Goal: Task Accomplishment & Management: Manage account settings

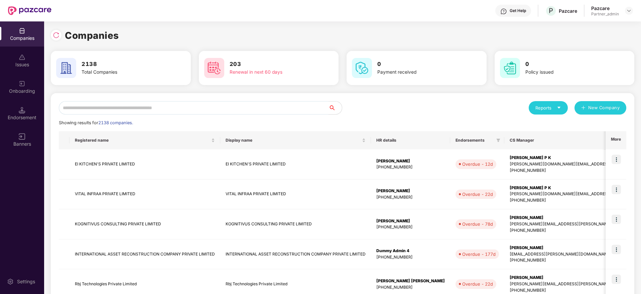
click at [128, 110] on input "text" at bounding box center [194, 107] width 270 height 13
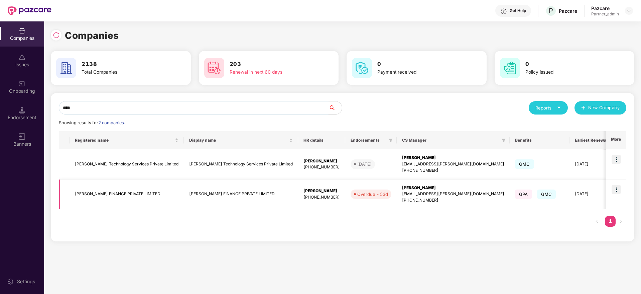
type input "****"
click at [618, 192] on img at bounding box center [616, 189] width 9 height 9
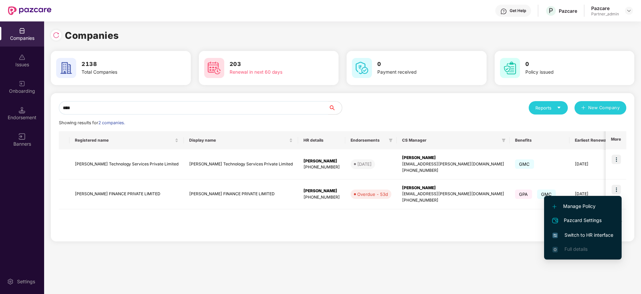
click at [576, 233] on span "Switch to HR interface" at bounding box center [583, 234] width 61 height 7
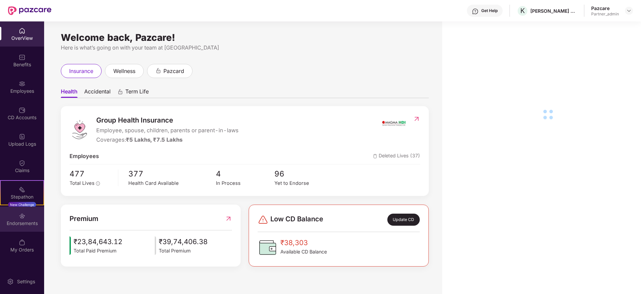
click at [26, 217] on div "Endorsements" at bounding box center [22, 218] width 44 height 25
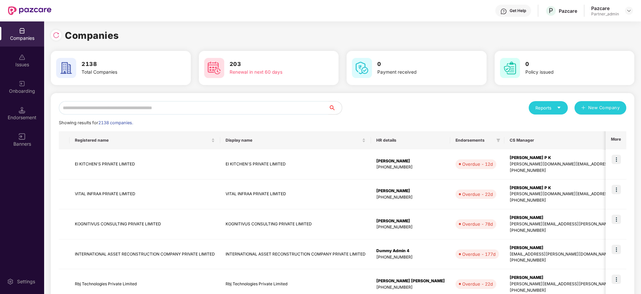
click at [112, 106] on input "text" at bounding box center [194, 107] width 270 height 13
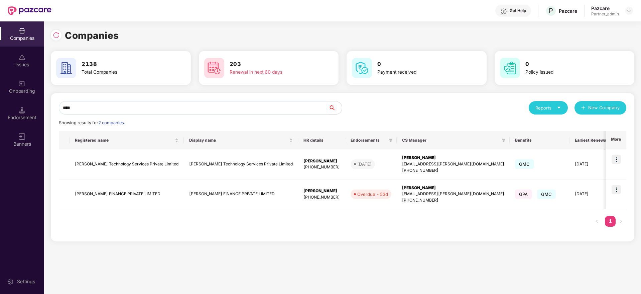
type input "****"
click at [304, 191] on div "[PERSON_NAME]" at bounding box center [322, 191] width 36 height 6
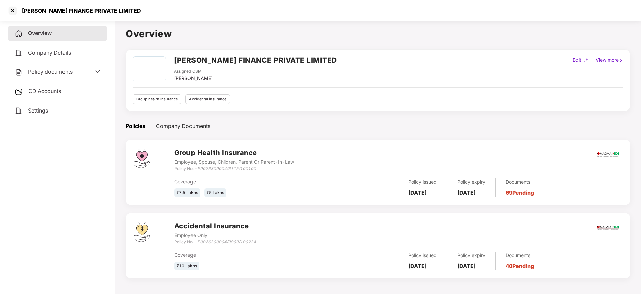
click at [61, 86] on div "CD Accounts" at bounding box center [57, 91] width 99 height 15
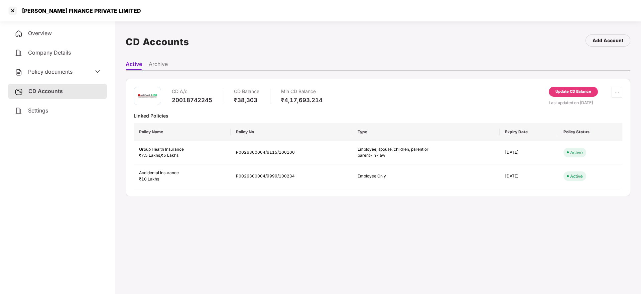
click at [562, 92] on div "Update CD Balance" at bounding box center [574, 92] width 36 height 6
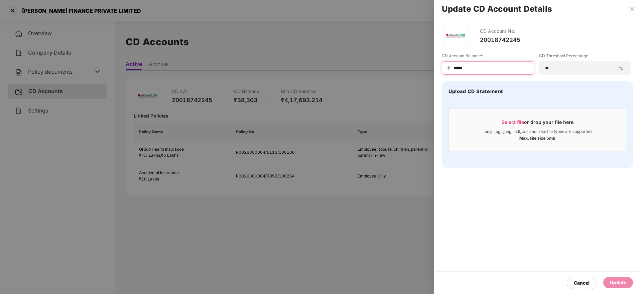
drag, startPoint x: 489, startPoint y: 68, endPoint x: 390, endPoint y: 58, distance: 99.4
click at [390, 58] on div "Update CD Account Details CD Account No. 20018742245 CD Account Balance* ₹ ****…" at bounding box center [320, 147] width 641 height 294
paste input "*"
type input "******"
click at [520, 118] on span "Select file or drop your file here .png, .jpg, .jpeg, .pdf, .xls and .xlsx file…" at bounding box center [537, 130] width 177 height 32
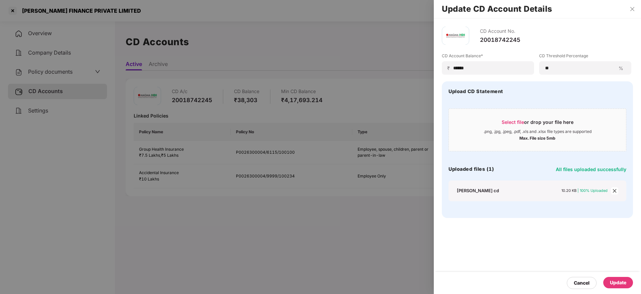
click at [620, 279] on div "Update" at bounding box center [618, 281] width 16 height 7
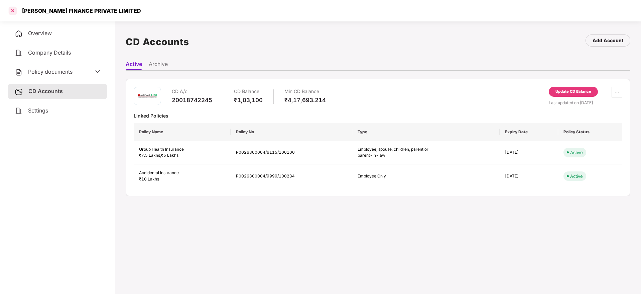
click at [13, 10] on div at bounding box center [12, 10] width 11 height 11
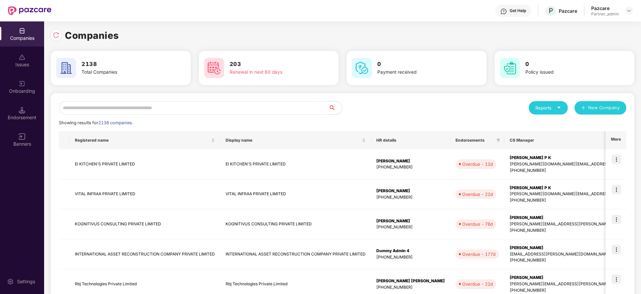
click at [21, 115] on div "Endorsement" at bounding box center [22, 117] width 44 height 7
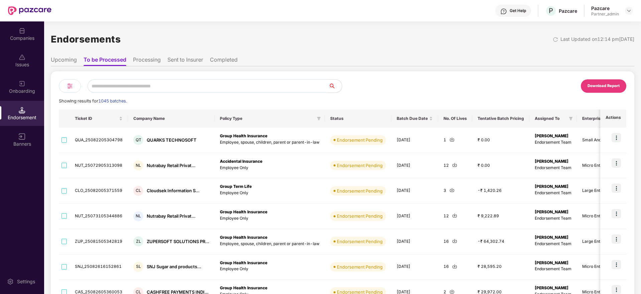
click at [67, 85] on img at bounding box center [70, 86] width 8 height 8
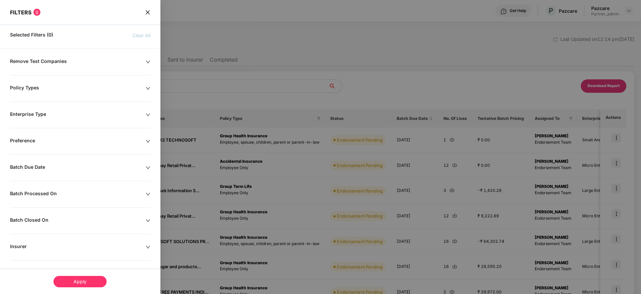
click at [108, 193] on div "Batch Processed On" at bounding box center [78, 193] width 136 height 7
click at [35, 213] on input at bounding box center [39, 214] width 51 height 7
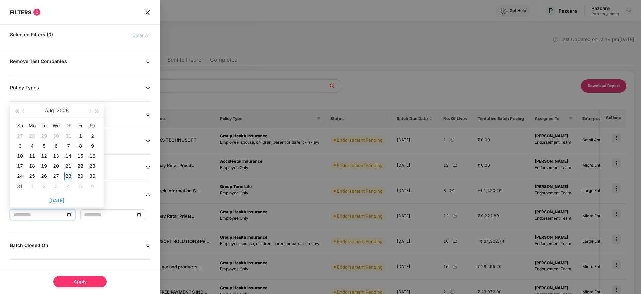
type input "**********"
click at [69, 173] on div "28" at bounding box center [68, 176] width 8 height 8
type input "**********"
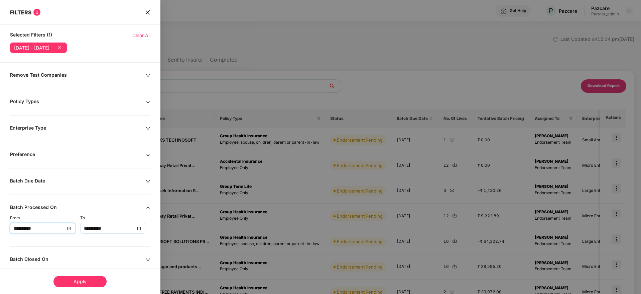
click at [79, 282] on div "Apply" at bounding box center [79, 280] width 53 height 11
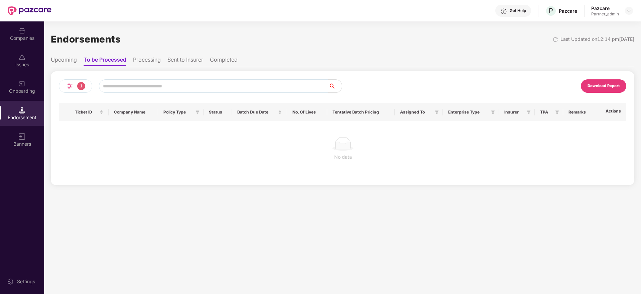
click at [609, 86] on div "Download Report" at bounding box center [604, 86] width 32 height 6
click at [17, 39] on div "Companies" at bounding box center [22, 38] width 44 height 7
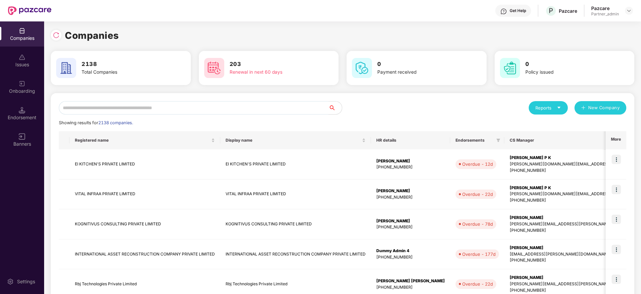
click at [120, 108] on input "text" at bounding box center [194, 107] width 270 height 13
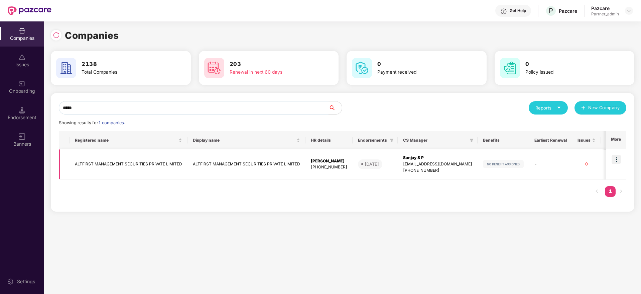
type input "*****"
click at [615, 158] on img at bounding box center [616, 158] width 9 height 9
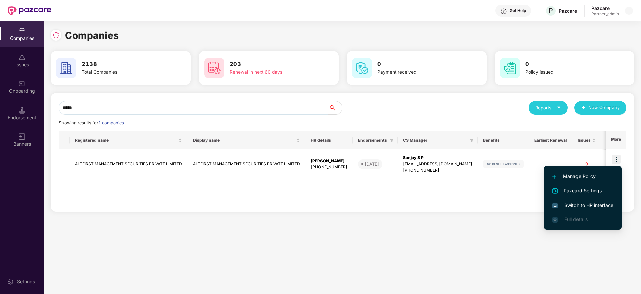
click at [580, 199] on li "Switch to HR interface" at bounding box center [583, 205] width 78 height 14
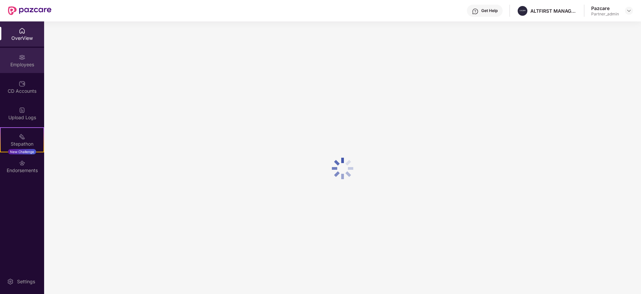
click at [23, 66] on div "Employees" at bounding box center [22, 64] width 44 height 7
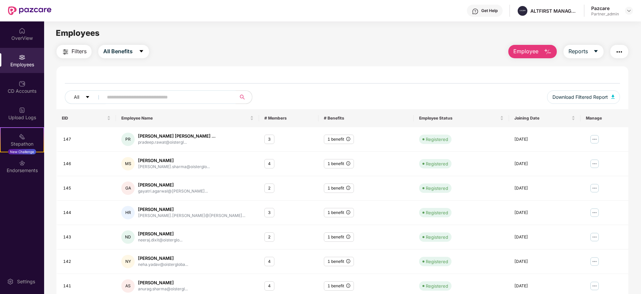
click at [23, 66] on div "Employees" at bounding box center [22, 64] width 44 height 7
click at [619, 53] on img "button" at bounding box center [619, 52] width 8 height 8
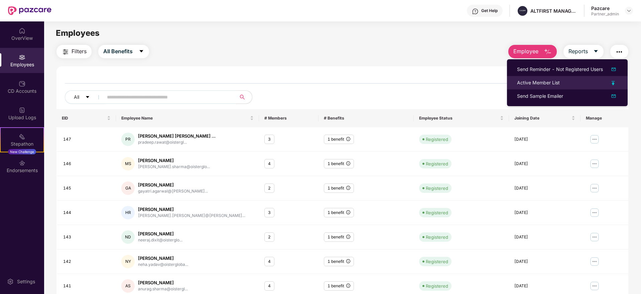
click at [531, 82] on div "Active Member List" at bounding box center [538, 82] width 43 height 7
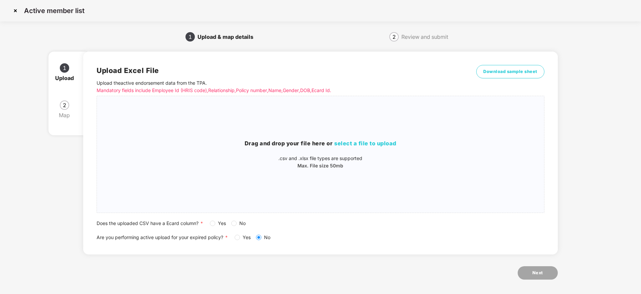
click at [16, 14] on img at bounding box center [15, 10] width 11 height 11
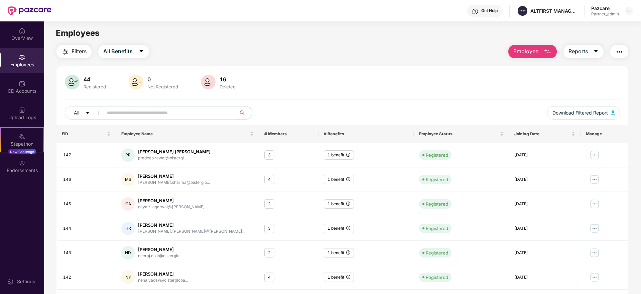
click at [62, 50] on img "button" at bounding box center [66, 52] width 8 height 8
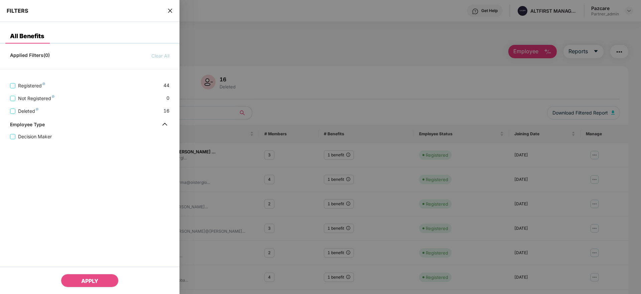
click at [295, 49] on div at bounding box center [320, 147] width 641 height 294
click at [328, 31] on div at bounding box center [320, 147] width 641 height 294
click at [172, 10] on icon "close" at bounding box center [169, 10] width 5 height 5
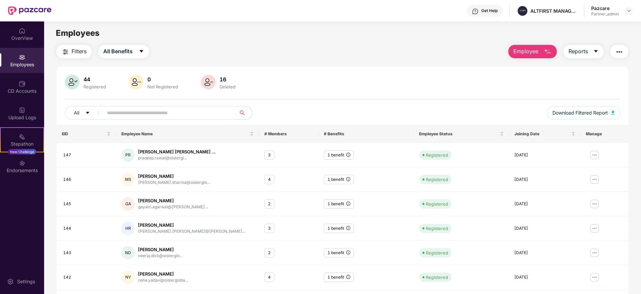
click at [67, 50] on img "button" at bounding box center [66, 52] width 8 height 8
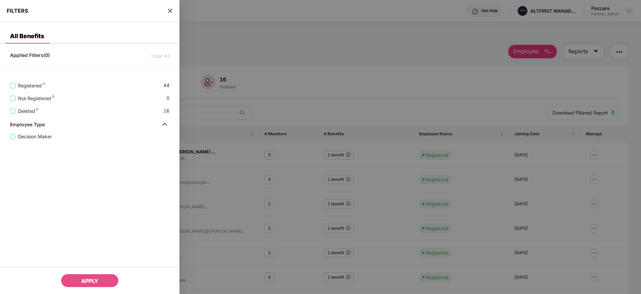
click at [170, 12] on icon "close" at bounding box center [169, 10] width 5 height 5
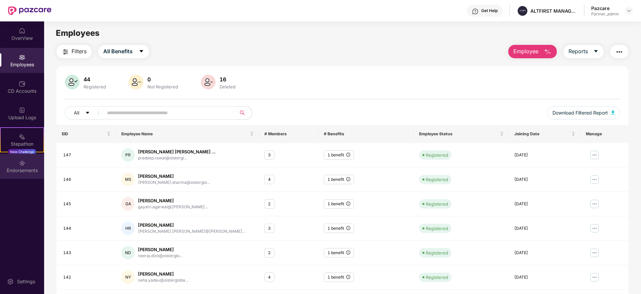
click at [26, 167] on div "Endorsements" at bounding box center [22, 170] width 44 height 7
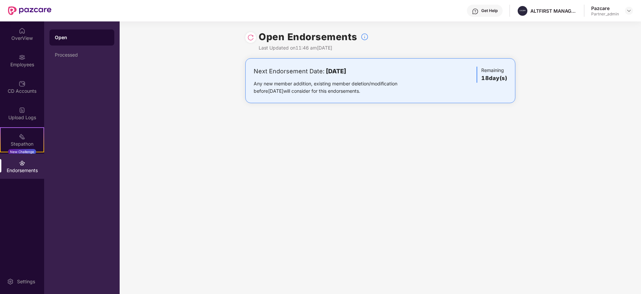
click at [30, 165] on div "Endorsements" at bounding box center [22, 165] width 44 height 25
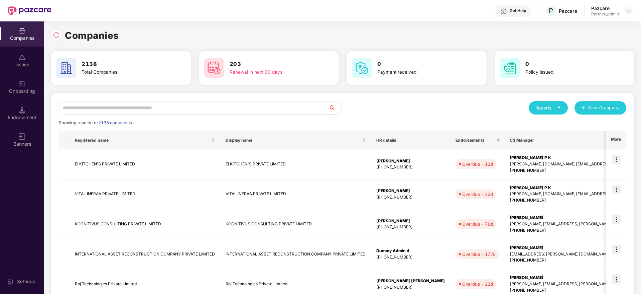
click at [24, 111] on img at bounding box center [22, 110] width 7 height 7
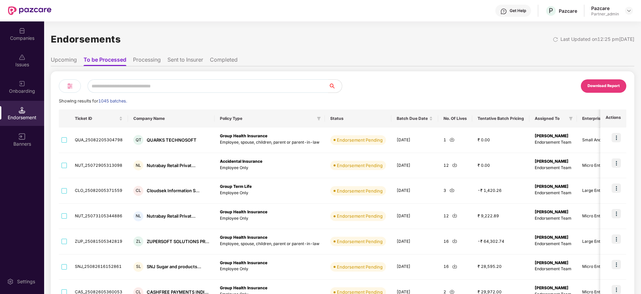
click at [69, 87] on img at bounding box center [70, 86] width 8 height 8
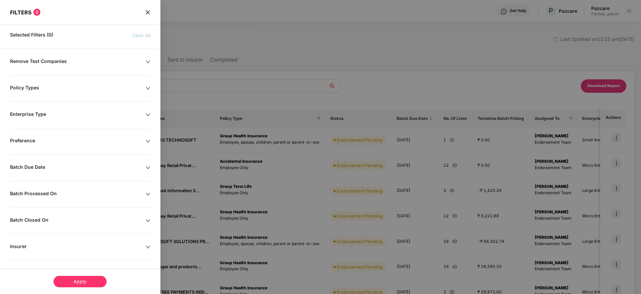
click at [146, 163] on div "Remove Test Companies Policy Types Enterprise Type Preference Batch Due Date Ba…" at bounding box center [80, 216] width 160 height 317
click at [143, 166] on div "Batch Due Date" at bounding box center [78, 167] width 136 height 7
click at [25, 189] on input at bounding box center [39, 187] width 51 height 7
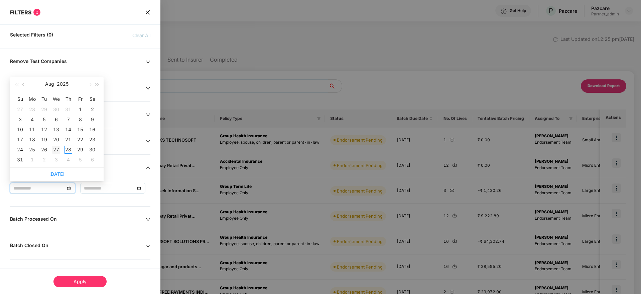
type input "**********"
click at [56, 147] on div "27" at bounding box center [56, 149] width 8 height 8
type input "**********"
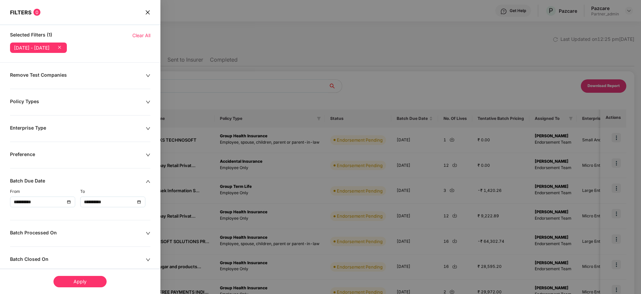
click at [88, 279] on div "Apply" at bounding box center [79, 280] width 53 height 11
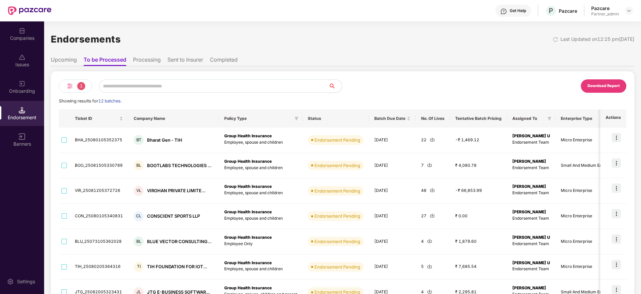
click at [599, 88] on div "Download Report" at bounding box center [604, 86] width 32 height 6
click at [20, 38] on div "Companies" at bounding box center [22, 38] width 44 height 7
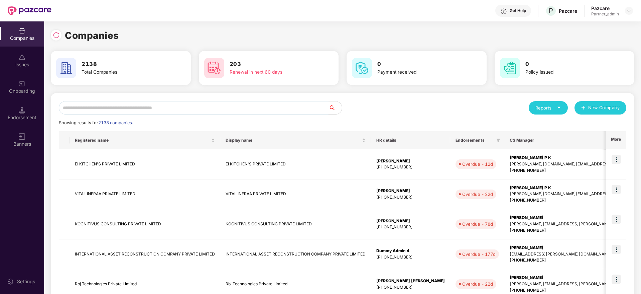
click at [103, 105] on input "text" at bounding box center [194, 107] width 270 height 13
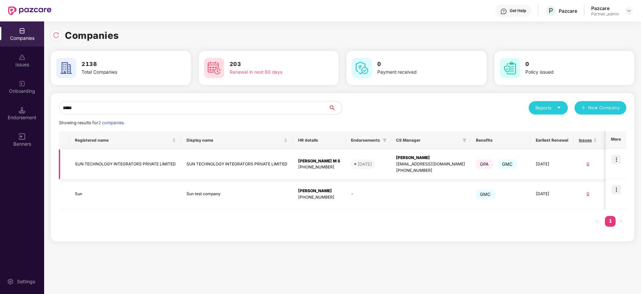
type input "*****"
drag, startPoint x: 612, startPoint y: 163, endPoint x: 619, endPoint y: 160, distance: 6.9
click at [613, 163] on img at bounding box center [616, 158] width 9 height 9
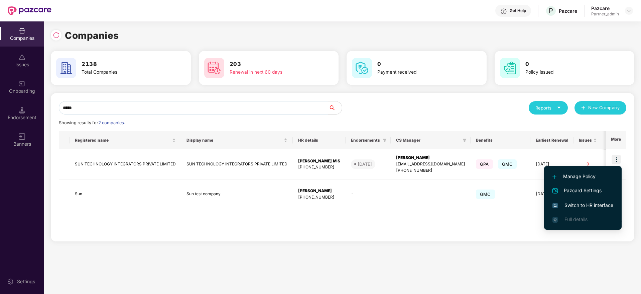
click at [579, 209] on li "Switch to HR interface" at bounding box center [583, 205] width 78 height 14
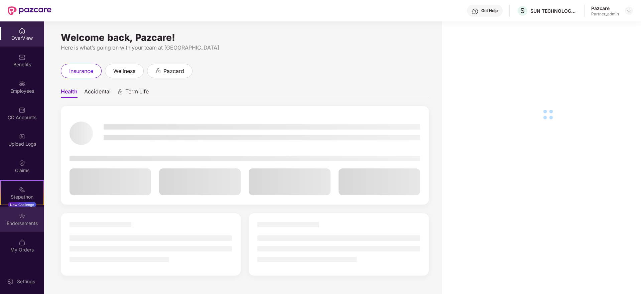
click at [24, 226] on div "Endorsements" at bounding box center [22, 218] width 44 height 25
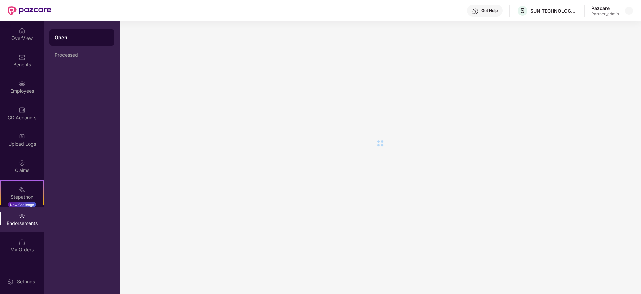
click at [24, 225] on div "Endorsements" at bounding box center [22, 223] width 44 height 7
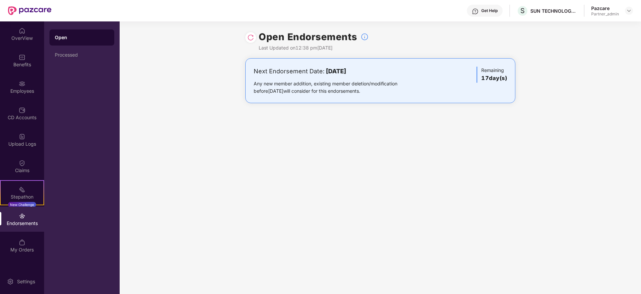
click at [254, 37] on img at bounding box center [250, 37] width 7 height 7
click at [73, 52] on div "Processed" at bounding box center [82, 54] width 54 height 5
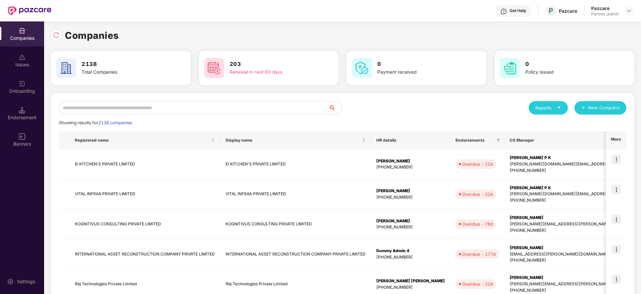
click at [140, 106] on input "text" at bounding box center [194, 107] width 270 height 13
paste input "**********"
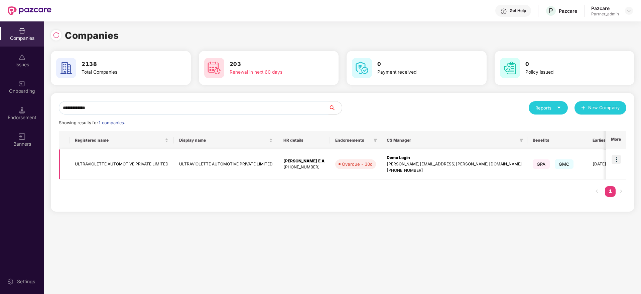
type input "**********"
click at [616, 158] on img at bounding box center [616, 158] width 9 height 9
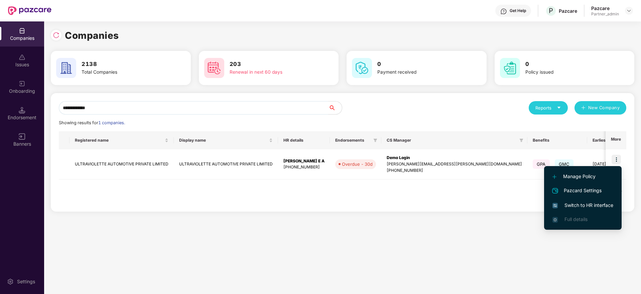
click at [583, 209] on li "Switch to HR interface" at bounding box center [583, 205] width 78 height 14
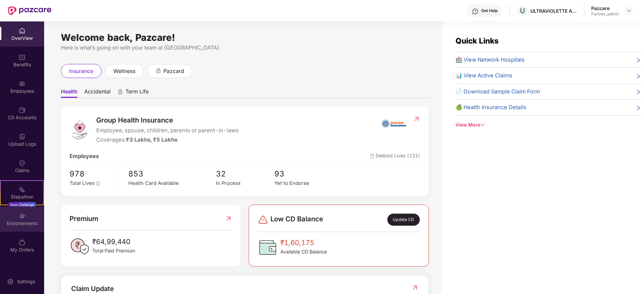
click at [28, 220] on div "Endorsements" at bounding box center [22, 223] width 44 height 7
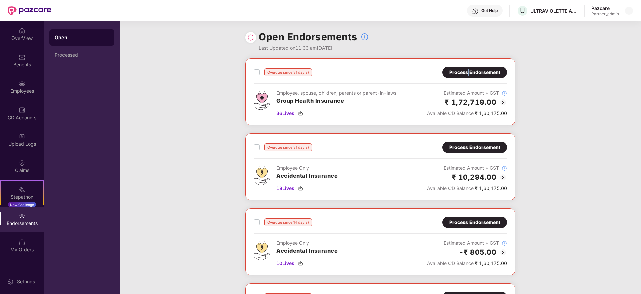
click at [469, 71] on div "Process Endorsement" at bounding box center [474, 72] width 51 height 7
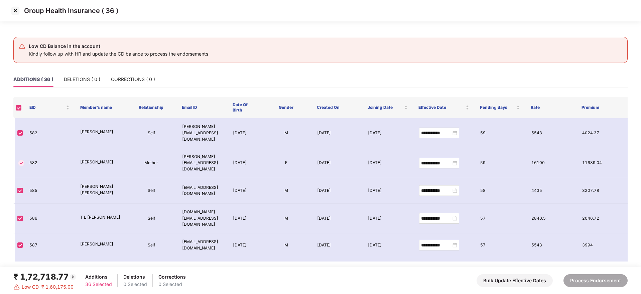
click at [16, 10] on img at bounding box center [15, 10] width 11 height 11
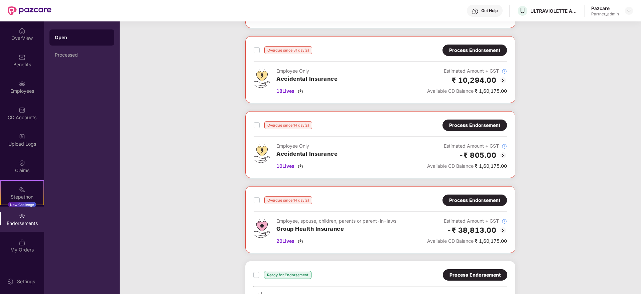
scroll to position [100, 0]
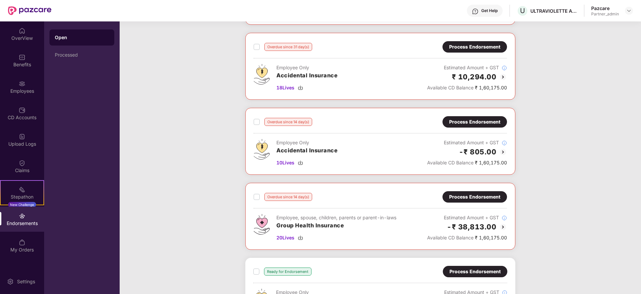
click at [456, 123] on div "Process Endorsement" at bounding box center [474, 121] width 51 height 7
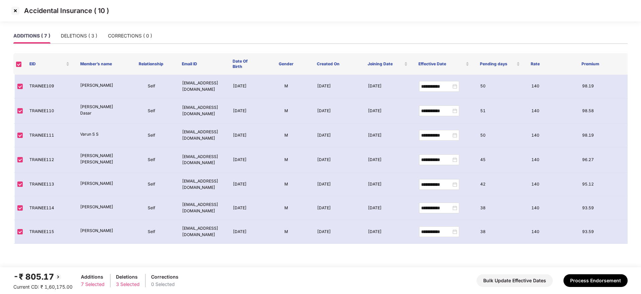
click at [16, 12] on img at bounding box center [15, 10] width 11 height 11
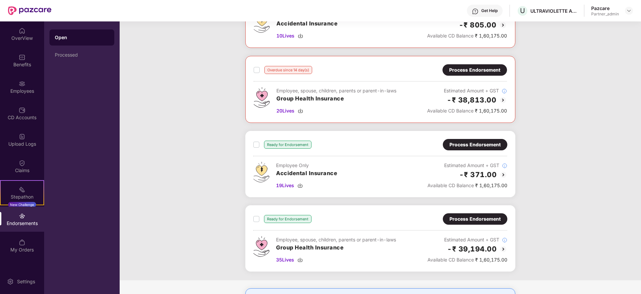
scroll to position [279, 0]
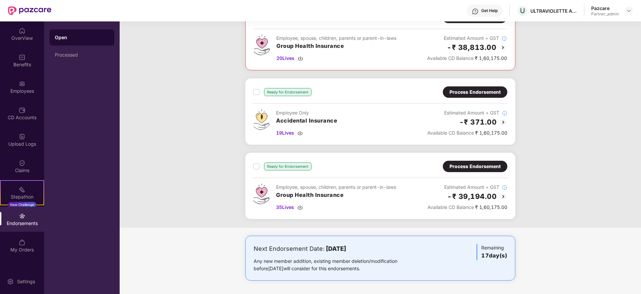
click at [457, 170] on div "Process Endorsement" at bounding box center [475, 165] width 65 height 11
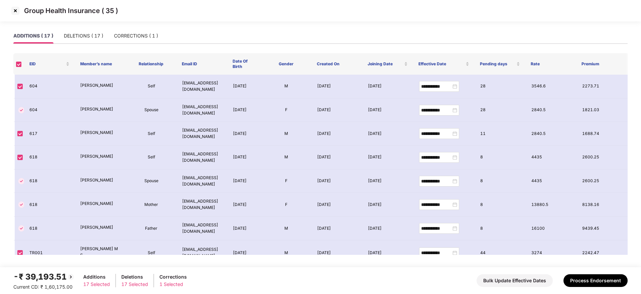
click at [16, 13] on img at bounding box center [15, 10] width 11 height 11
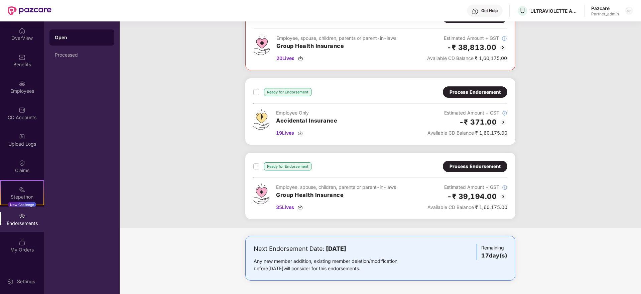
click at [481, 170] on div "Process Endorsement" at bounding box center [475, 165] width 65 height 11
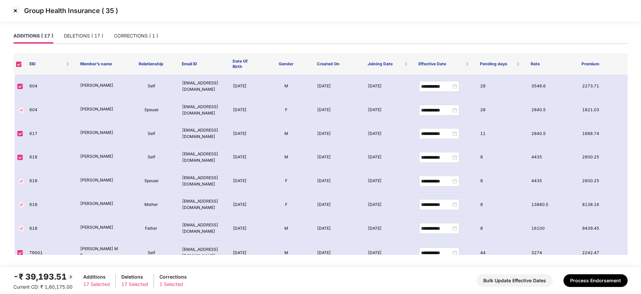
click at [16, 8] on img at bounding box center [15, 10] width 11 height 11
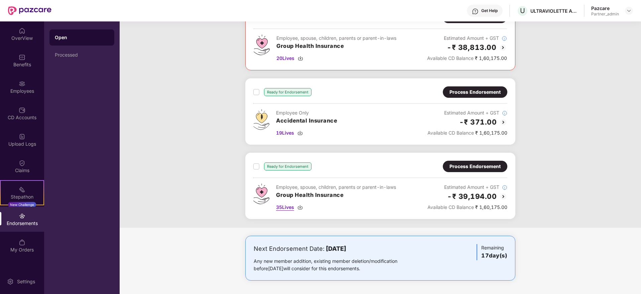
click at [301, 207] on img at bounding box center [300, 206] width 5 height 5
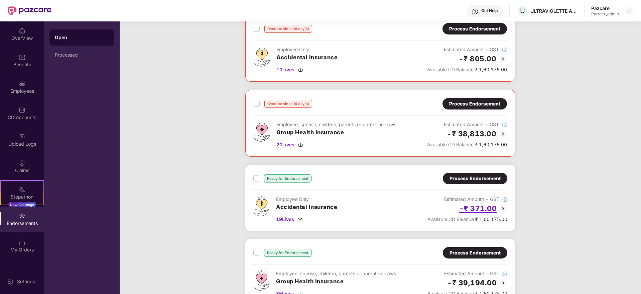
scroll to position [179, 0]
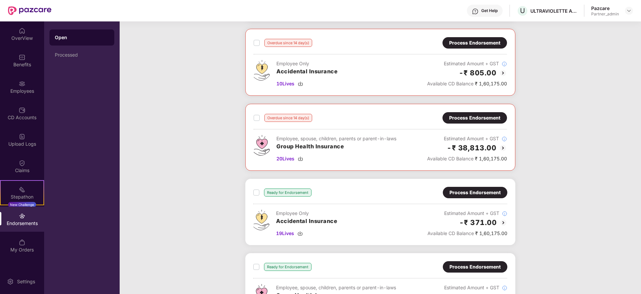
click at [466, 119] on div "Process Endorsement" at bounding box center [474, 117] width 51 height 7
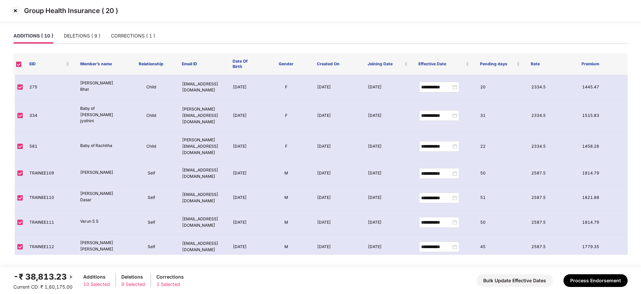
click at [17, 8] on img at bounding box center [15, 10] width 11 height 11
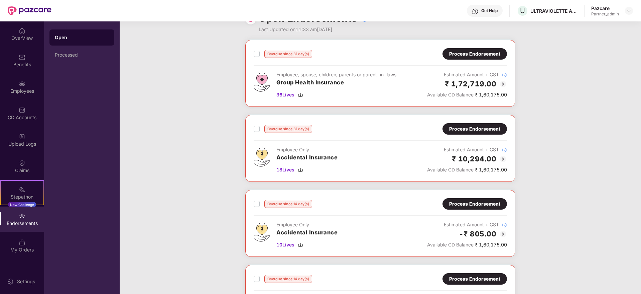
scroll to position [0, 0]
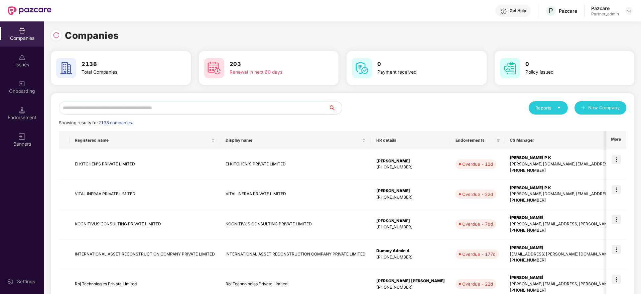
click at [155, 109] on input "text" at bounding box center [194, 107] width 270 height 13
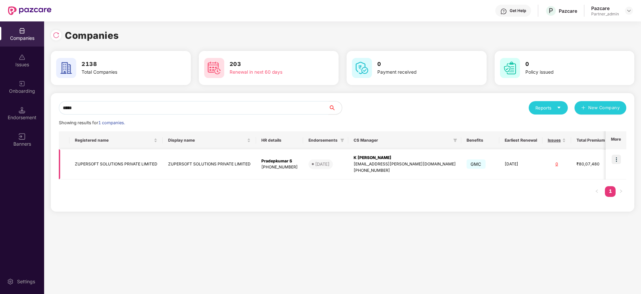
type input "*****"
click at [614, 159] on img at bounding box center [616, 158] width 9 height 9
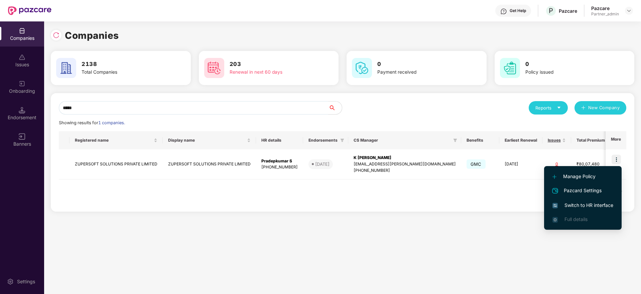
click at [587, 204] on span "Switch to HR interface" at bounding box center [583, 204] width 61 height 7
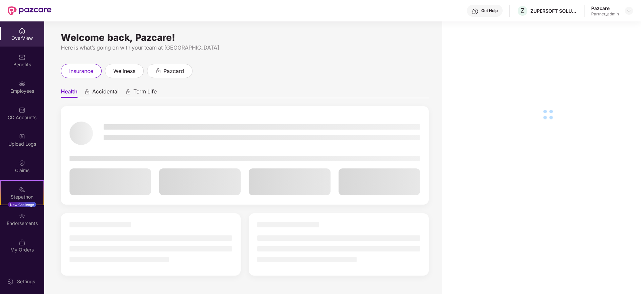
click at [18, 219] on div "Endorsements" at bounding box center [22, 218] width 44 height 25
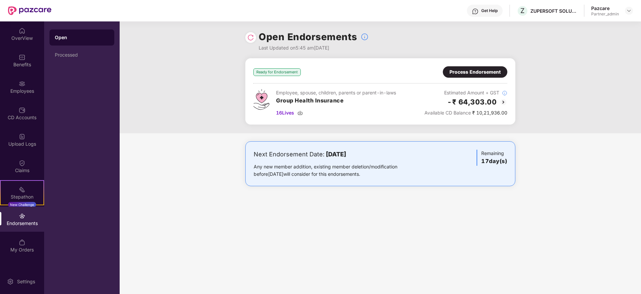
click at [470, 74] on div "Process Endorsement" at bounding box center [475, 71] width 51 height 7
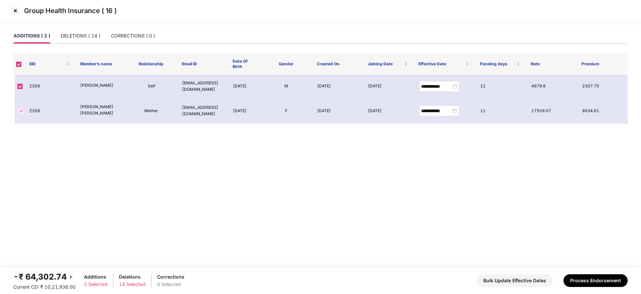
click at [14, 11] on img at bounding box center [15, 10] width 11 height 11
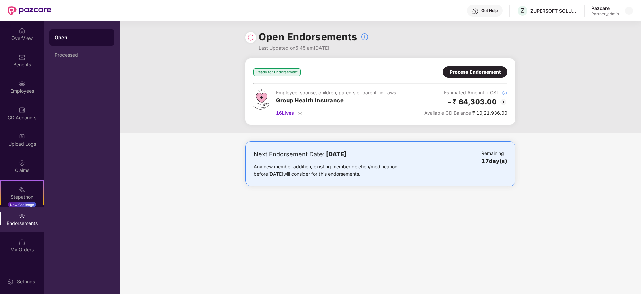
click at [303, 110] on img at bounding box center [300, 112] width 5 height 5
click at [471, 73] on div "Process Endorsement" at bounding box center [475, 71] width 51 height 7
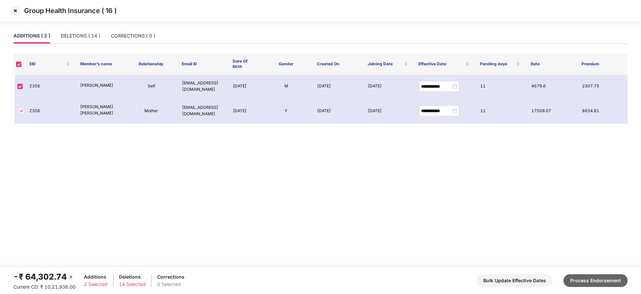
click at [593, 278] on button "Process Endorsement" at bounding box center [596, 280] width 64 height 13
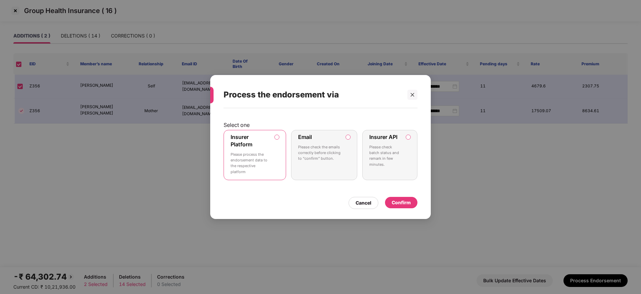
click at [397, 197] on div "Confirm" at bounding box center [401, 202] width 32 height 11
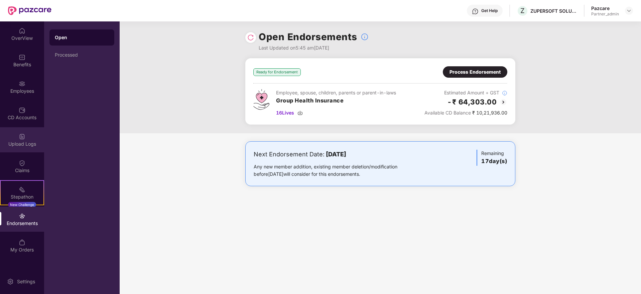
click at [23, 143] on div "Upload Logs" at bounding box center [22, 143] width 44 height 7
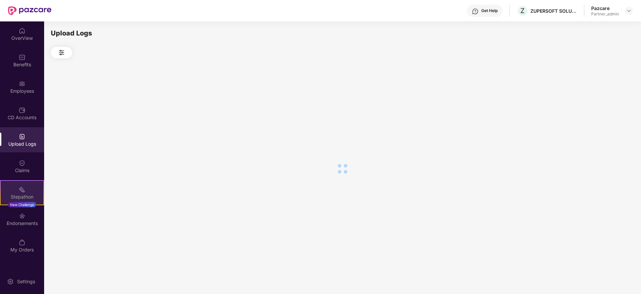
click at [22, 191] on img at bounding box center [22, 189] width 7 height 7
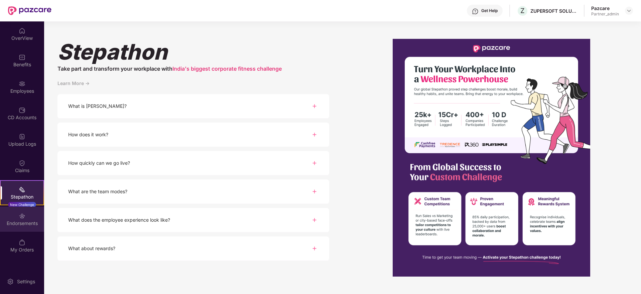
click at [18, 231] on div "Endorsements" at bounding box center [22, 218] width 44 height 25
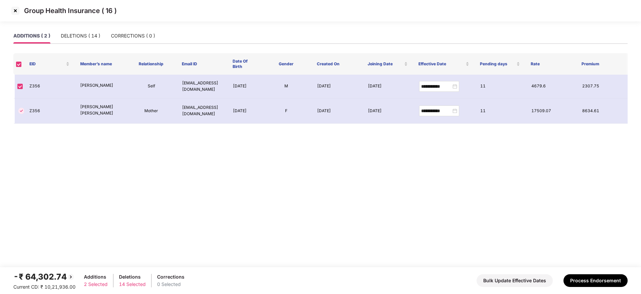
click at [15, 9] on img at bounding box center [15, 10] width 11 height 11
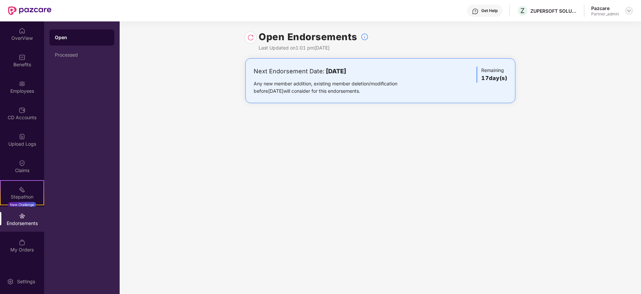
click at [630, 8] on img at bounding box center [628, 10] width 5 height 5
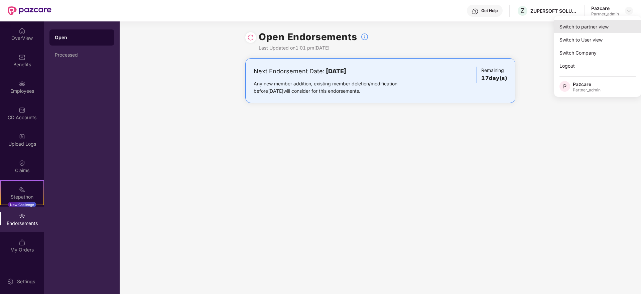
click at [616, 23] on div "Switch to partner view" at bounding box center [597, 26] width 87 height 13
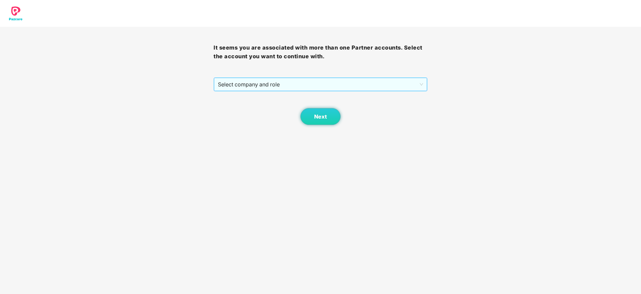
click at [299, 85] on span "Select company and role" at bounding box center [320, 84] width 205 height 13
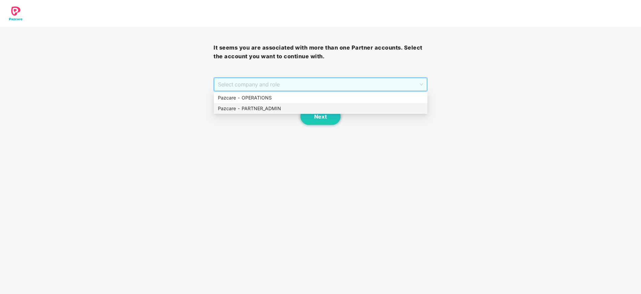
drag, startPoint x: 283, startPoint y: 108, endPoint x: 331, endPoint y: 120, distance: 49.5
click at [283, 108] on div "Pazcare - PARTNER_ADMIN" at bounding box center [321, 108] width 206 height 7
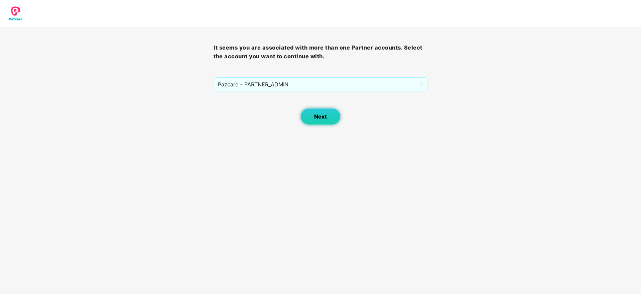
click at [331, 120] on button "Next" at bounding box center [321, 116] width 40 height 17
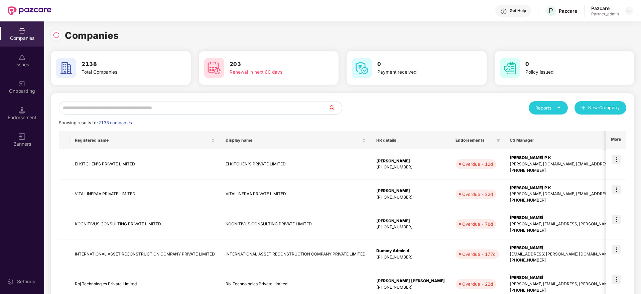
click at [227, 111] on input "text" at bounding box center [194, 107] width 270 height 13
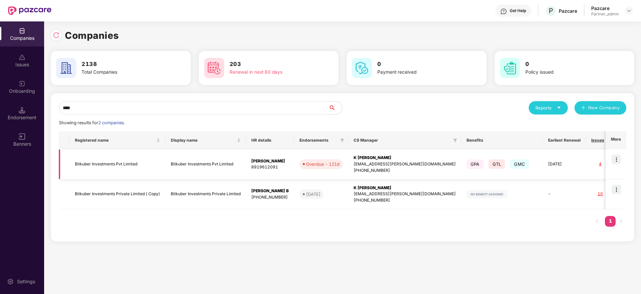
type input "****"
click at [617, 161] on img at bounding box center [616, 158] width 9 height 9
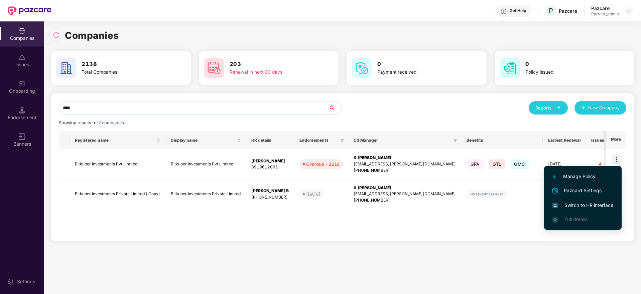
click at [598, 199] on li "Switch to HR interface" at bounding box center [583, 205] width 78 height 14
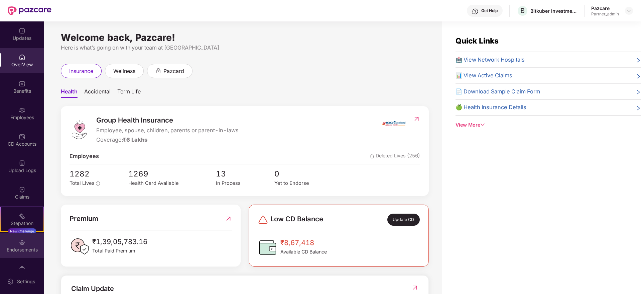
click at [27, 247] on div "Endorsements" at bounding box center [22, 249] width 44 height 7
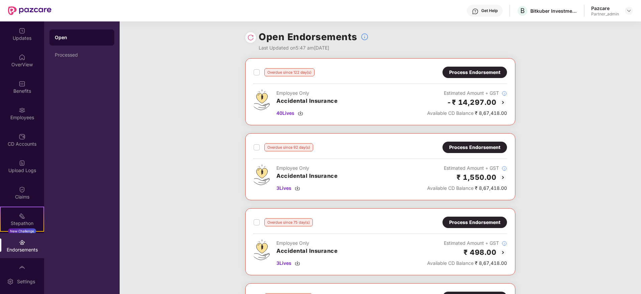
click at [246, 38] on div at bounding box center [250, 37] width 11 height 11
click at [250, 36] on img at bounding box center [250, 37] width 7 height 7
click at [63, 52] on div "Processed" at bounding box center [82, 54] width 54 height 5
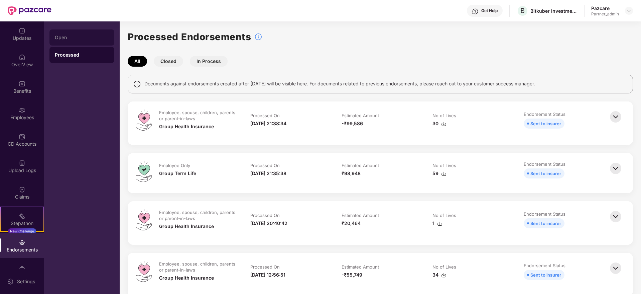
click at [67, 41] on div "Open" at bounding box center [81, 37] width 65 height 16
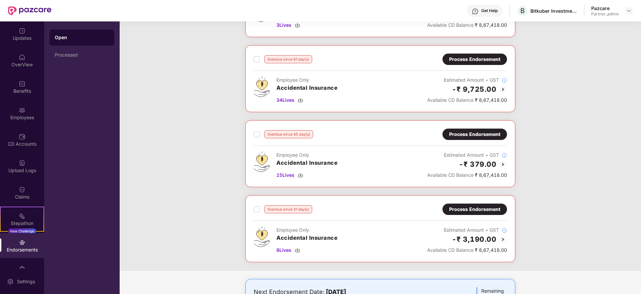
scroll to position [281, 0]
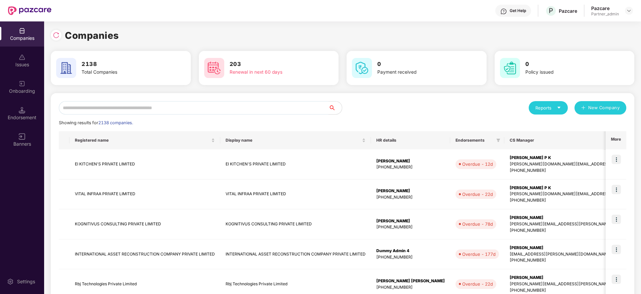
click at [158, 111] on input "text" at bounding box center [194, 107] width 270 height 13
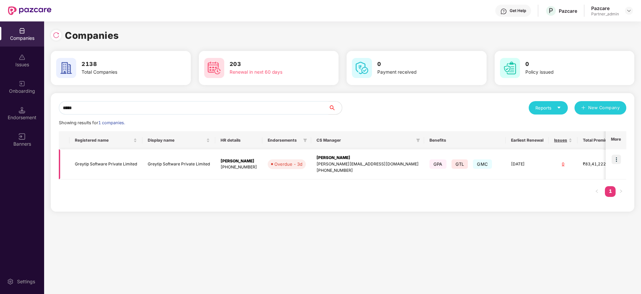
type input "*****"
click at [616, 159] on img at bounding box center [616, 158] width 9 height 9
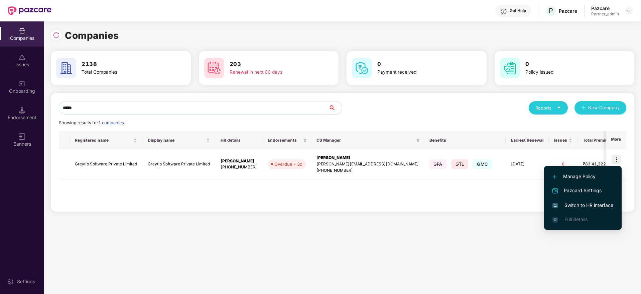
click at [587, 200] on li "Switch to HR interface" at bounding box center [583, 205] width 78 height 14
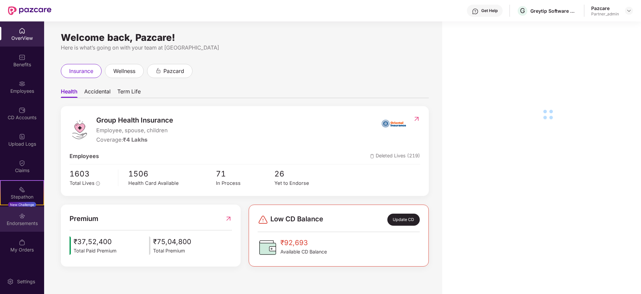
click at [24, 220] on div "Endorsements" at bounding box center [22, 223] width 44 height 7
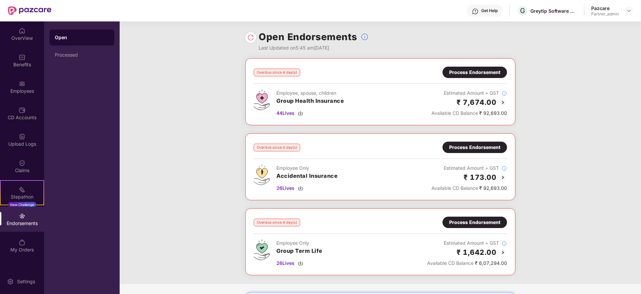
click at [248, 35] on img at bounding box center [250, 37] width 7 height 7
click at [302, 113] on img at bounding box center [300, 112] width 5 height 5
click at [301, 112] on img at bounding box center [300, 112] width 5 height 5
click at [302, 189] on img at bounding box center [300, 187] width 5 height 5
click at [299, 263] on img at bounding box center [300, 262] width 5 height 5
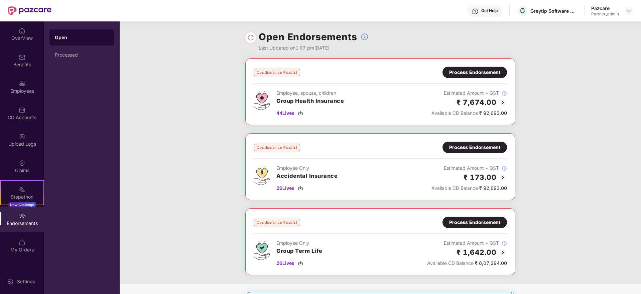
click at [471, 73] on div "Process Endorsement" at bounding box center [474, 72] width 51 height 7
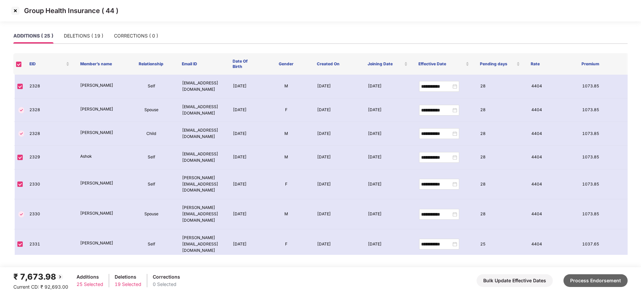
click at [596, 278] on button "Process Endorsement" at bounding box center [596, 280] width 64 height 13
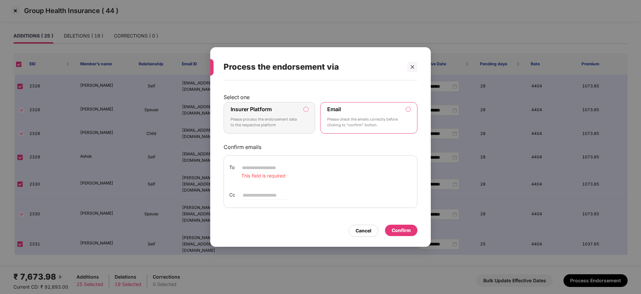
click at [282, 122] on p "Please process the endorsement data to the respective platform" at bounding box center [265, 122] width 68 height 12
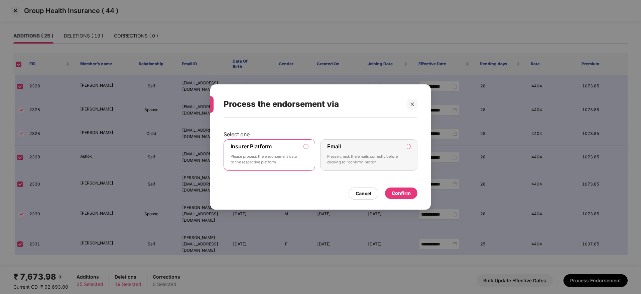
click at [409, 192] on div "Confirm" at bounding box center [401, 192] width 19 height 7
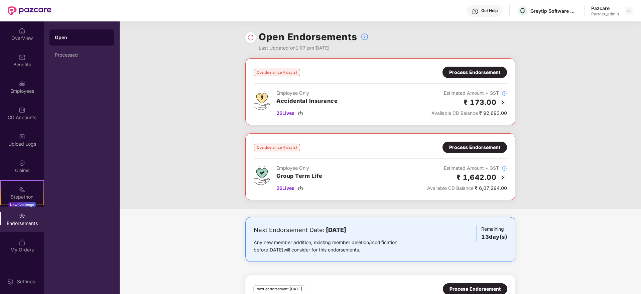
click at [478, 72] on div "Process Endorsement" at bounding box center [474, 72] width 51 height 7
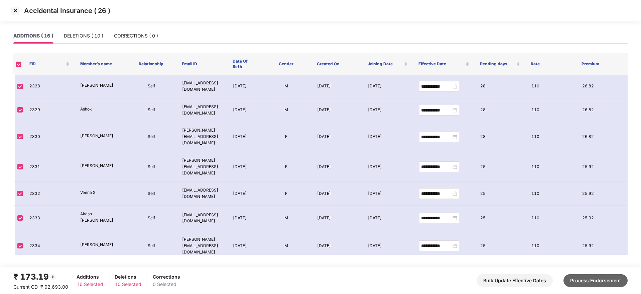
click at [590, 278] on button "Process Endorsement" at bounding box center [596, 280] width 64 height 13
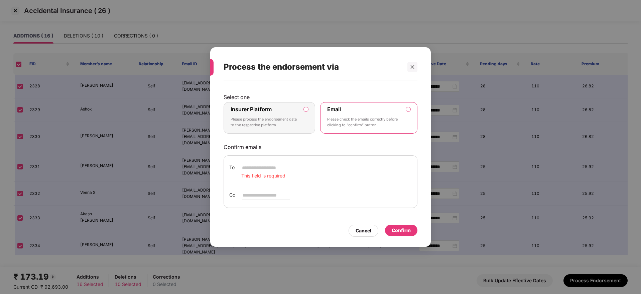
click at [296, 122] on p "Please process the endorsement data to the respective platform" at bounding box center [265, 122] width 68 height 12
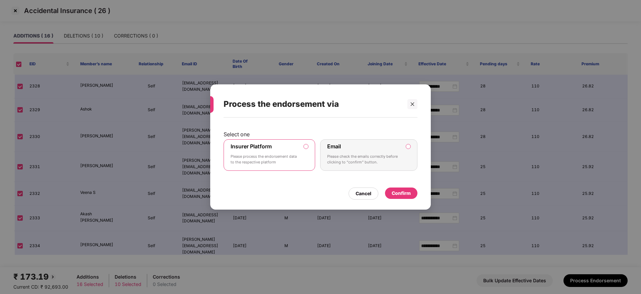
click at [410, 199] on div "Confirm" at bounding box center [401, 193] width 32 height 12
click at [407, 191] on div "Confirm" at bounding box center [401, 192] width 19 height 7
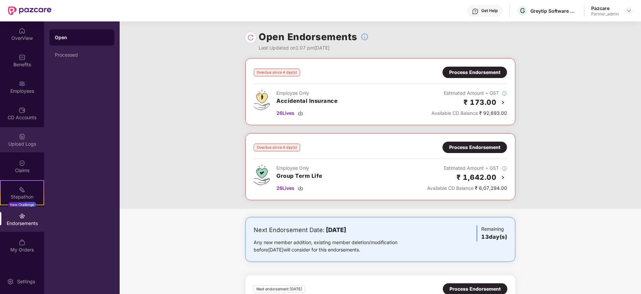
click at [19, 139] on img at bounding box center [22, 136] width 7 height 7
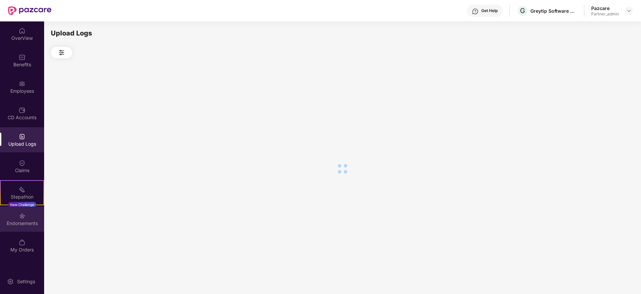
click at [25, 223] on div "Endorsements" at bounding box center [22, 223] width 44 height 7
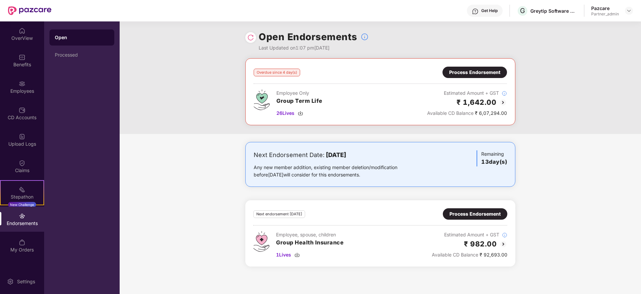
click at [462, 76] on div "Process Endorsement" at bounding box center [475, 72] width 65 height 11
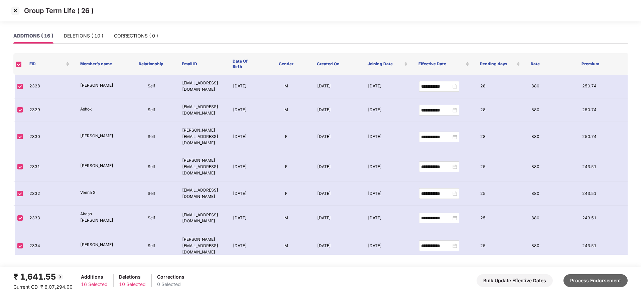
click at [598, 279] on button "Process Endorsement" at bounding box center [596, 280] width 64 height 13
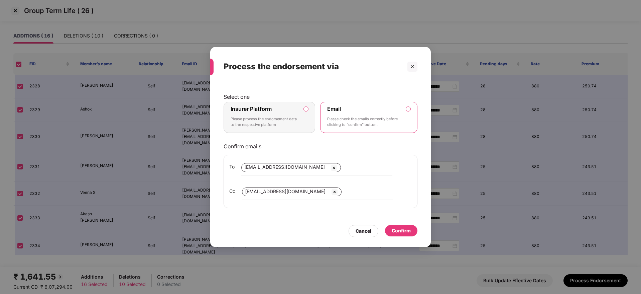
click at [279, 122] on p "Please process the endorsement data to the respective platform" at bounding box center [265, 122] width 68 height 12
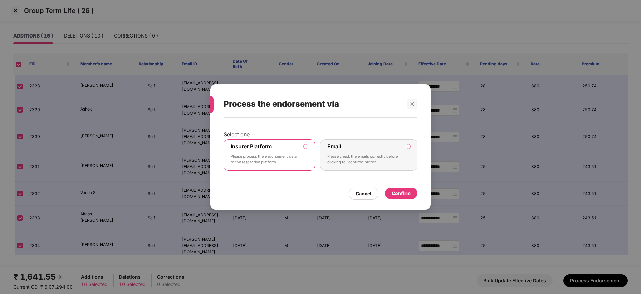
click at [402, 193] on div "Confirm" at bounding box center [401, 192] width 19 height 7
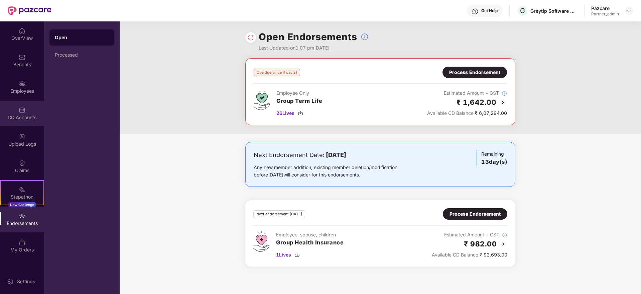
click at [18, 122] on div "CD Accounts" at bounding box center [22, 113] width 44 height 25
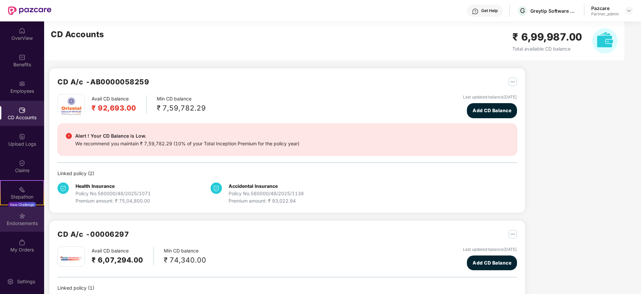
click at [29, 220] on div "Endorsements" at bounding box center [22, 223] width 44 height 7
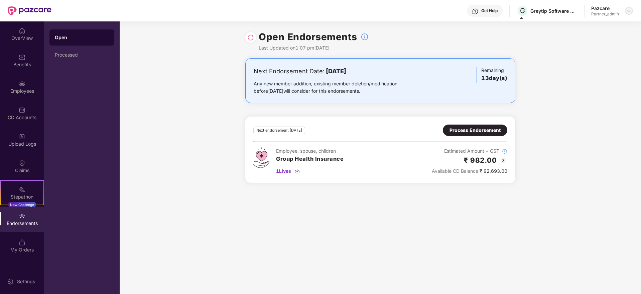
click at [629, 10] on img at bounding box center [628, 10] width 5 height 5
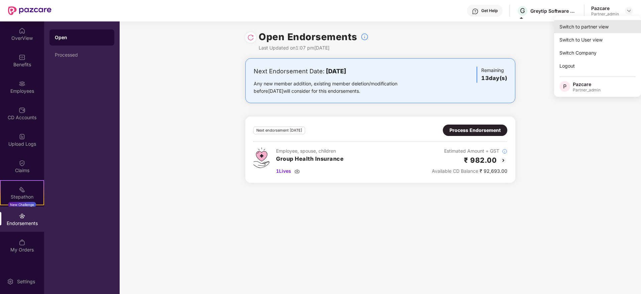
click at [603, 25] on div "Switch to partner view" at bounding box center [597, 26] width 87 height 13
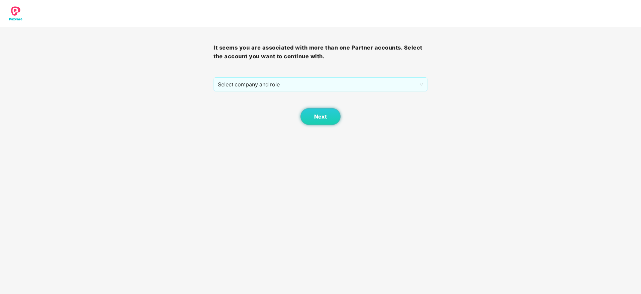
click at [340, 89] on span "Select company and role" at bounding box center [320, 84] width 205 height 13
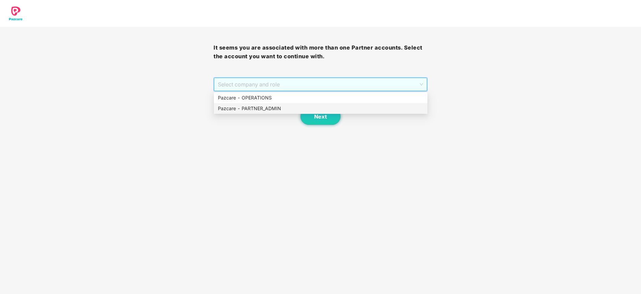
click at [280, 110] on div "Pazcare - PARTNER_ADMIN" at bounding box center [321, 108] width 206 height 7
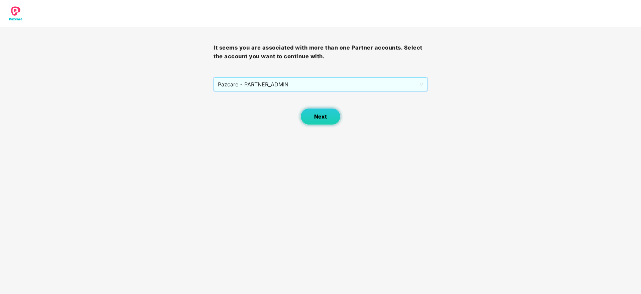
click at [319, 119] on span "Next" at bounding box center [320, 116] width 13 height 6
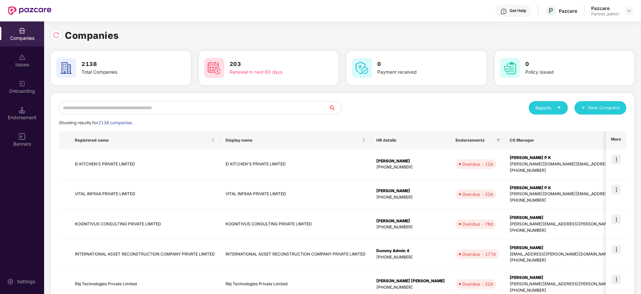
click at [227, 108] on input "text" at bounding box center [194, 107] width 270 height 13
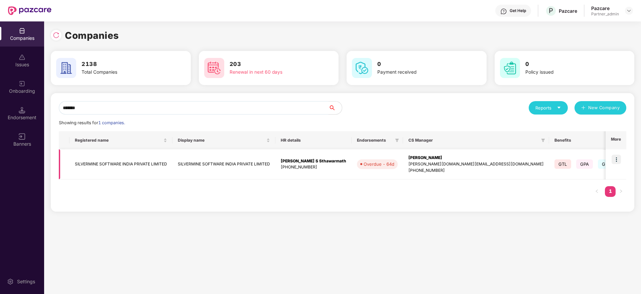
type input "*******"
click at [618, 157] on img at bounding box center [616, 158] width 9 height 9
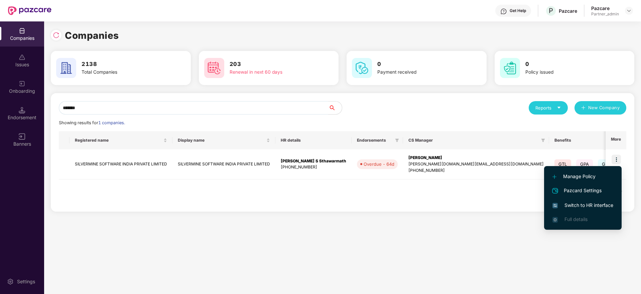
click at [583, 208] on span "Switch to HR interface" at bounding box center [583, 204] width 61 height 7
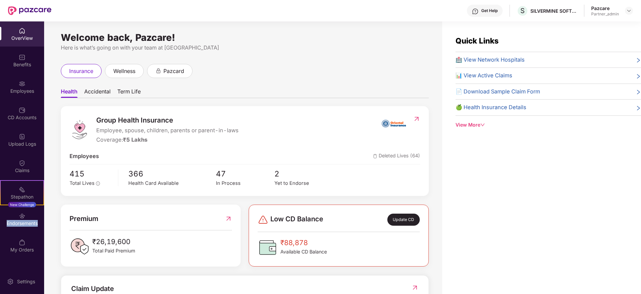
click at [28, 224] on div "Endorsements" at bounding box center [22, 223] width 44 height 7
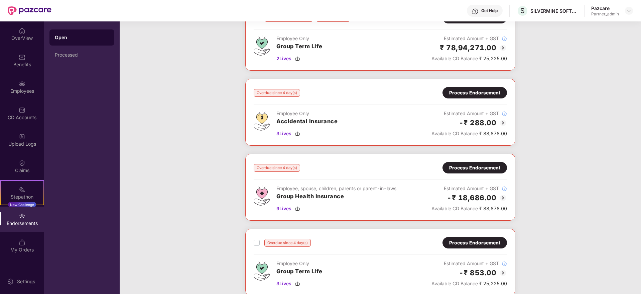
scroll to position [31, 0]
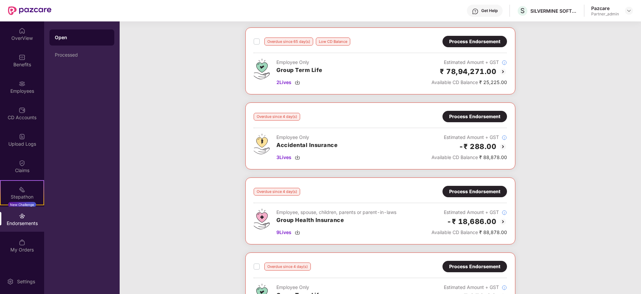
click at [485, 193] on div "Process Endorsement" at bounding box center [474, 191] width 51 height 7
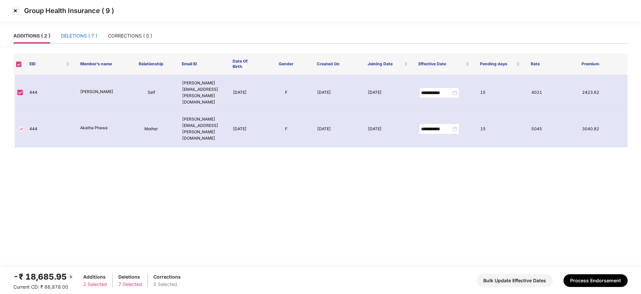
click at [86, 39] on div "DELETIONS ( 7 )" at bounding box center [79, 35] width 36 height 7
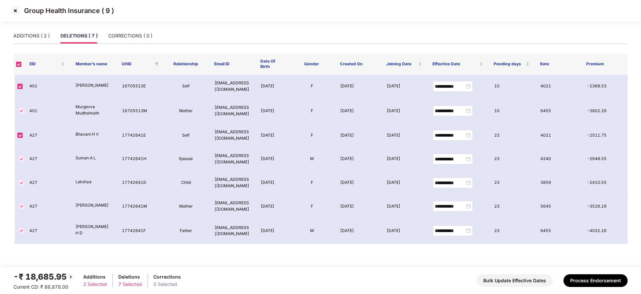
click at [18, 11] on img at bounding box center [15, 10] width 11 height 11
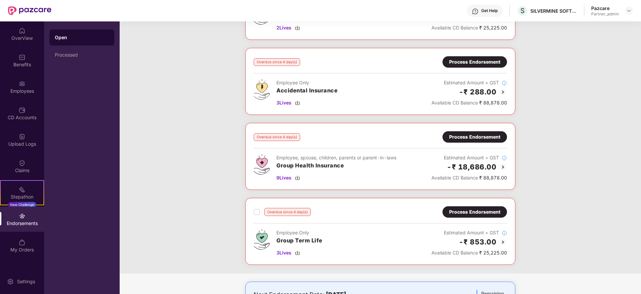
scroll to position [100, 0]
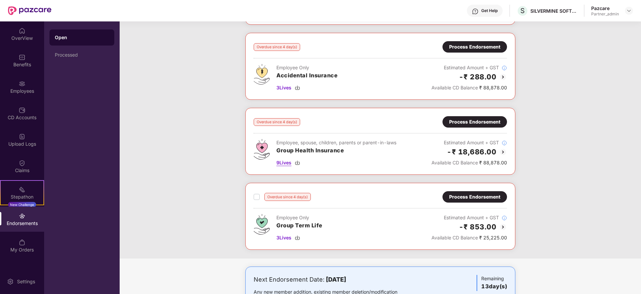
click at [299, 162] on img at bounding box center [297, 162] width 5 height 5
click at [299, 87] on img at bounding box center [297, 87] width 5 height 5
click at [299, 234] on div "3 Lives" at bounding box center [299, 237] width 46 height 7
click at [466, 125] on div "Process Endorsement" at bounding box center [475, 121] width 65 height 11
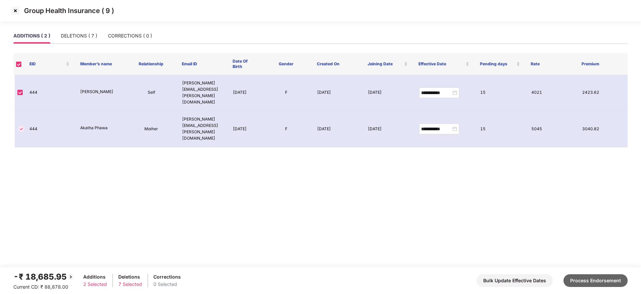
click at [590, 278] on button "Process Endorsement" at bounding box center [596, 280] width 64 height 13
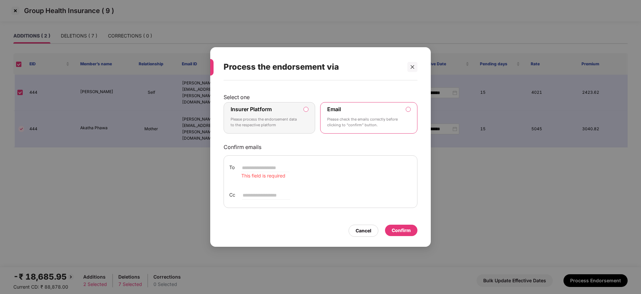
click at [282, 122] on p "Please process the endorsement data to the respective platform" at bounding box center [265, 122] width 68 height 12
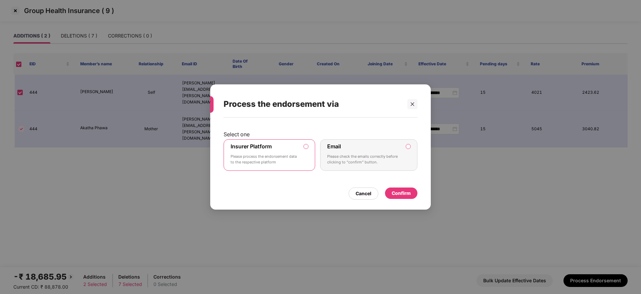
click at [407, 193] on div "Confirm" at bounding box center [401, 192] width 19 height 7
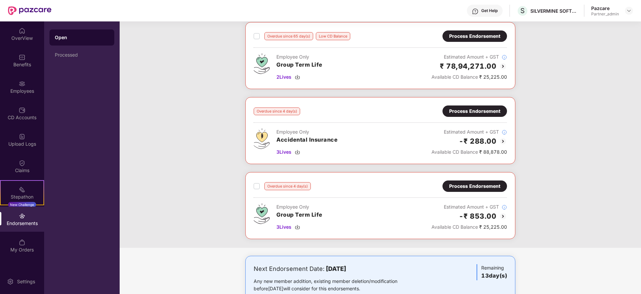
scroll to position [50, 0]
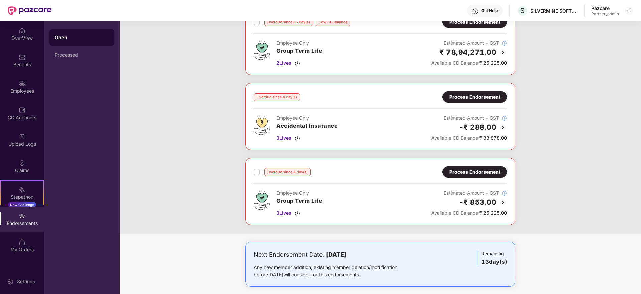
click at [465, 98] on div "Process Endorsement" at bounding box center [474, 96] width 51 height 7
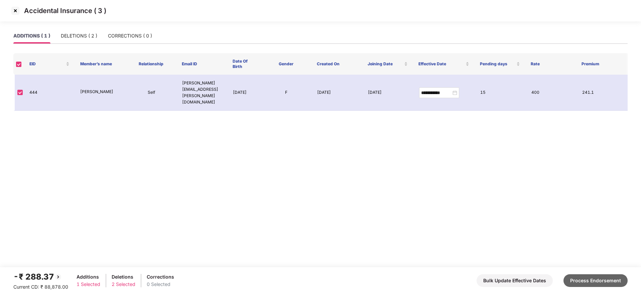
click at [604, 278] on button "Process Endorsement" at bounding box center [596, 280] width 64 height 13
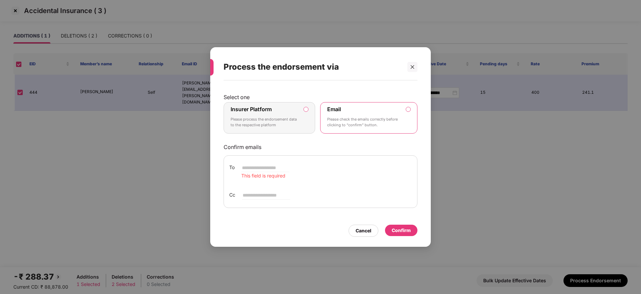
click at [294, 124] on p "Please process the endorsement data to the respective platform" at bounding box center [265, 122] width 68 height 12
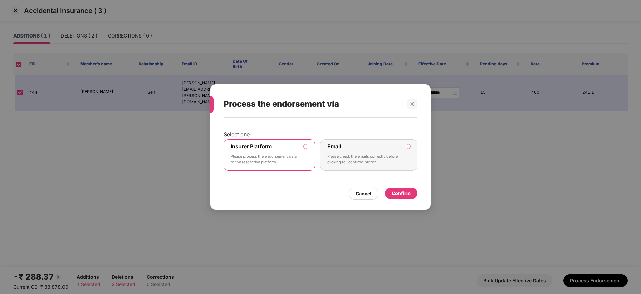
click at [408, 191] on div "Confirm" at bounding box center [401, 192] width 19 height 7
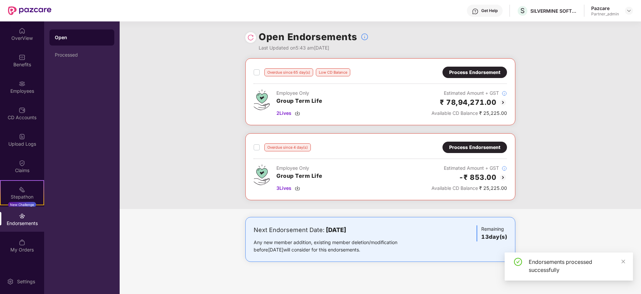
click at [468, 146] on div "Process Endorsement" at bounding box center [474, 146] width 51 height 7
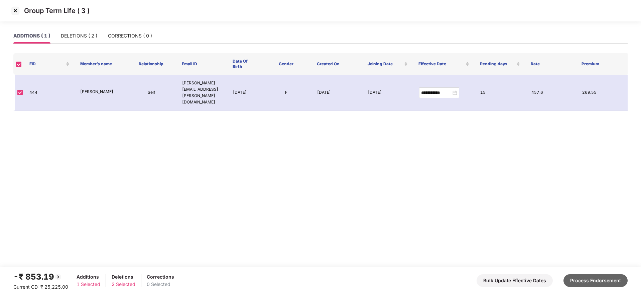
click at [593, 278] on button "Process Endorsement" at bounding box center [596, 280] width 64 height 13
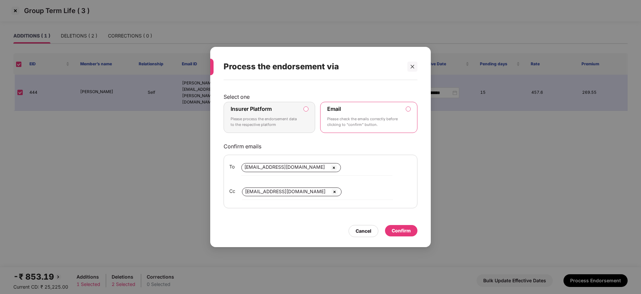
click at [277, 112] on div "Insurer Platform Please process the endorsement data to the respective platform" at bounding box center [265, 117] width 68 height 24
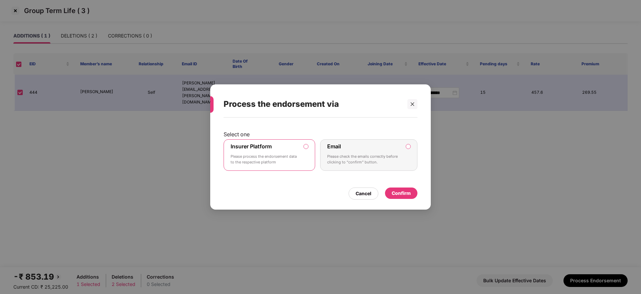
click at [409, 197] on div "Confirm" at bounding box center [401, 192] width 32 height 11
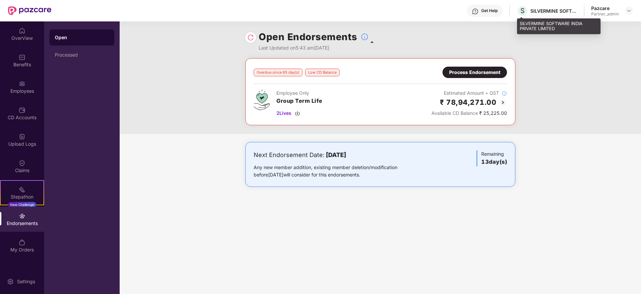
click at [540, 9] on div "SILVERMINE SOFTWARE INDIA PRIVATE LIMITED" at bounding box center [554, 11] width 47 height 6
copy div "SILVERMINE"
click at [632, 12] on div at bounding box center [629, 11] width 8 height 8
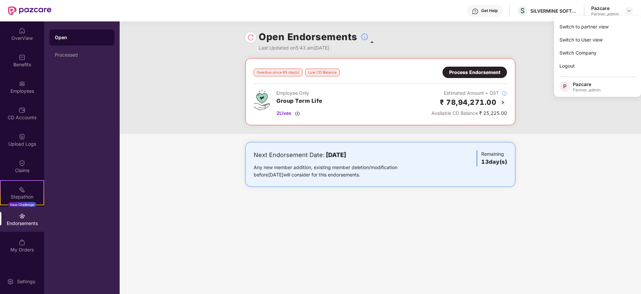
click at [614, 20] on div "Switch to partner view" at bounding box center [597, 26] width 87 height 13
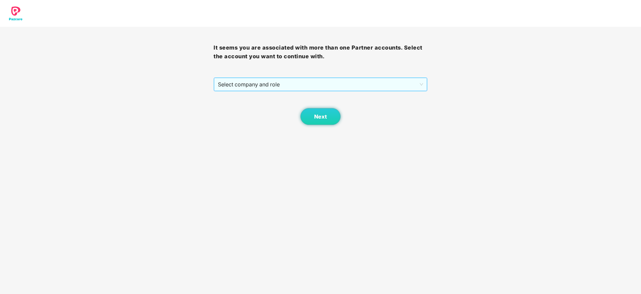
click at [256, 80] on span "Select company and role" at bounding box center [320, 84] width 205 height 13
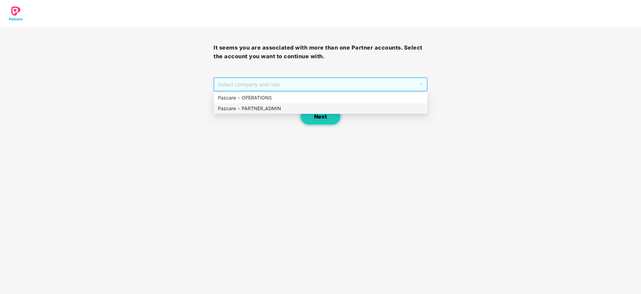
drag, startPoint x: 271, startPoint y: 106, endPoint x: 318, endPoint y: 120, distance: 49.6
click at [285, 110] on div "Pazcare - PARTNER_ADMIN" at bounding box center [321, 108] width 206 height 7
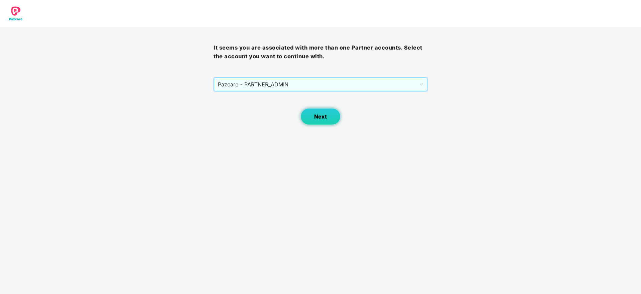
click at [329, 123] on button "Next" at bounding box center [321, 116] width 40 height 17
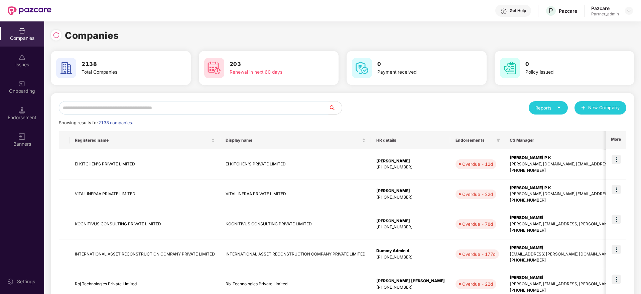
click at [189, 109] on input "text" at bounding box center [194, 107] width 270 height 13
paste input "**********"
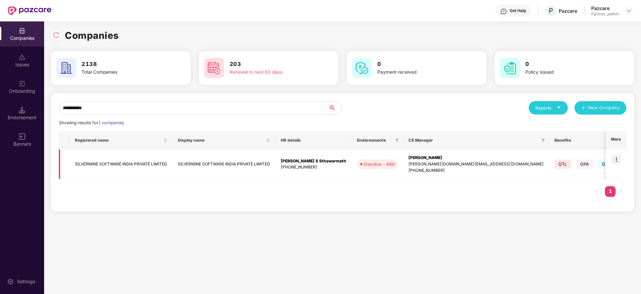
type input "**********"
click at [318, 160] on div "Shreeshail S Sthawarmath" at bounding box center [314, 161] width 66 height 6
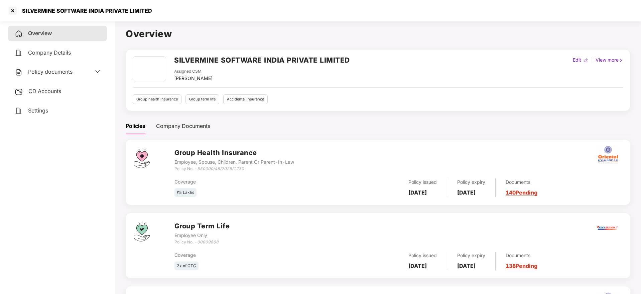
click at [528, 186] on div "Documents 140 Pending" at bounding box center [517, 187] width 42 height 18
click at [537, 193] on link "140 Pending" at bounding box center [522, 192] width 32 height 7
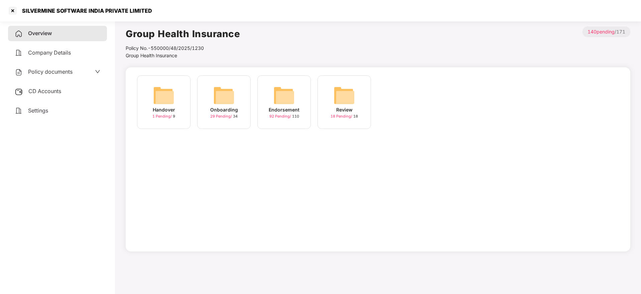
click at [230, 95] on img at bounding box center [223, 95] width 21 height 21
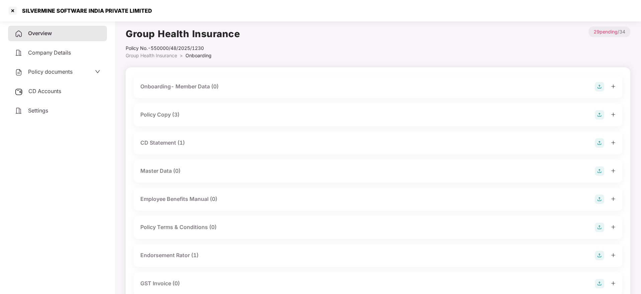
click at [614, 143] on icon "plus" at bounding box center [613, 142] width 5 height 5
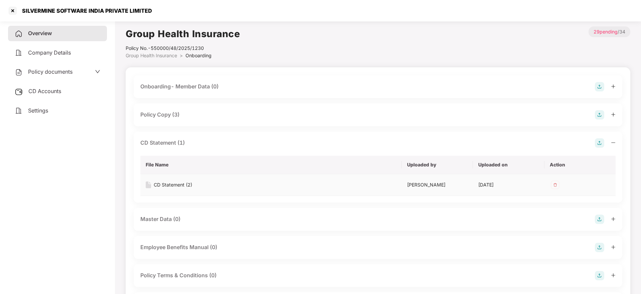
click at [174, 182] on div "CD Statement (2)" at bounding box center [173, 184] width 38 height 7
